Goal: Learn about a topic: Learn about a topic

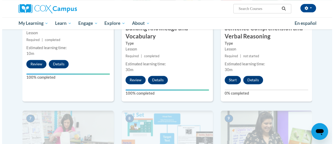
scroll to position [313, 0]
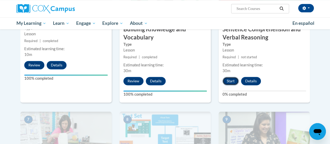
click at [229, 81] on button "Start" at bounding box center [231, 81] width 16 height 8
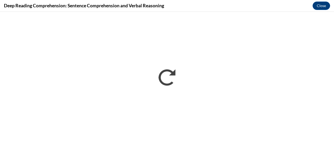
scroll to position [0, 0]
